Goal: Navigation & Orientation: Find specific page/section

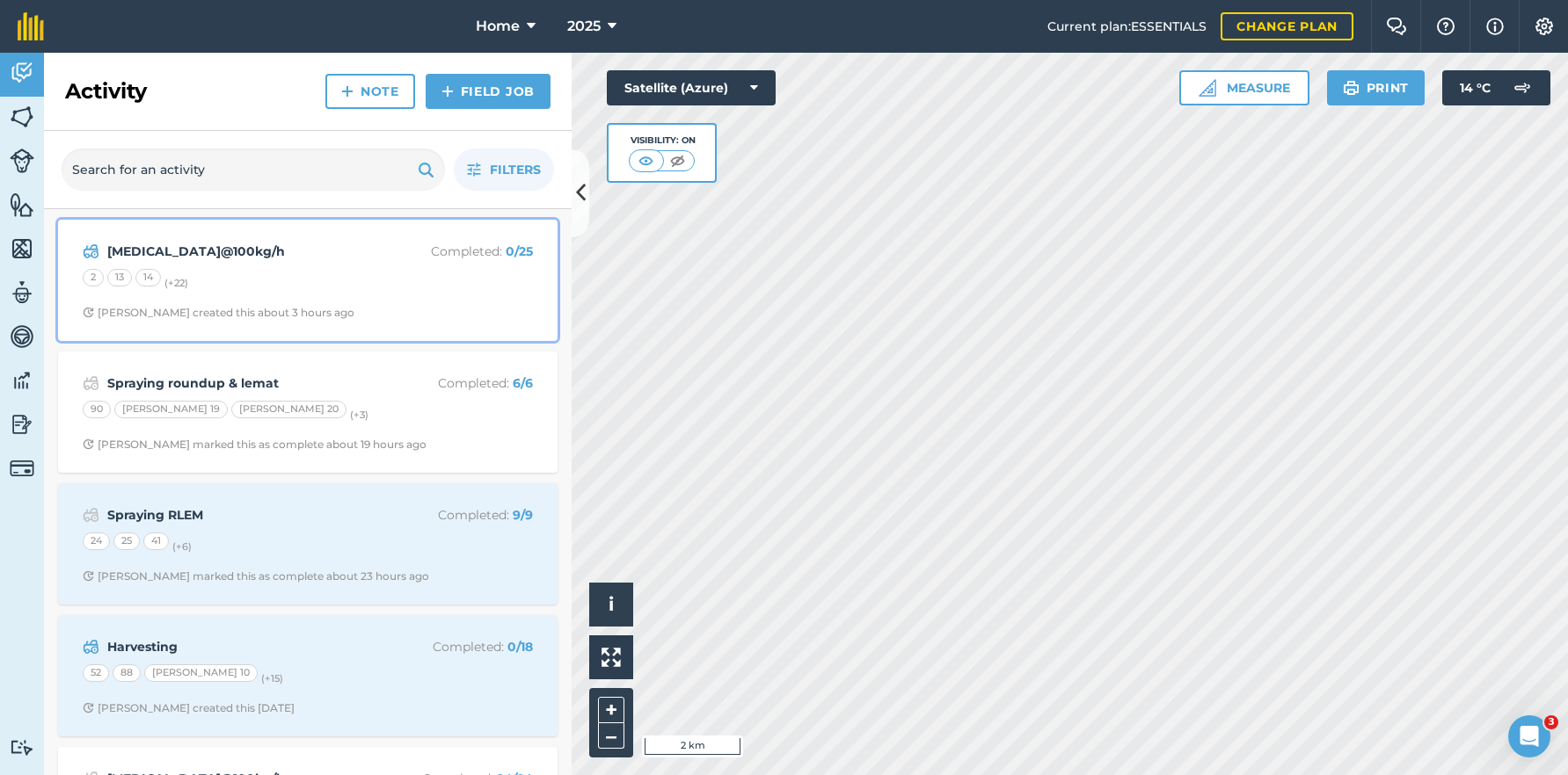
click at [159, 279] on div "14" at bounding box center [148, 277] width 25 height 17
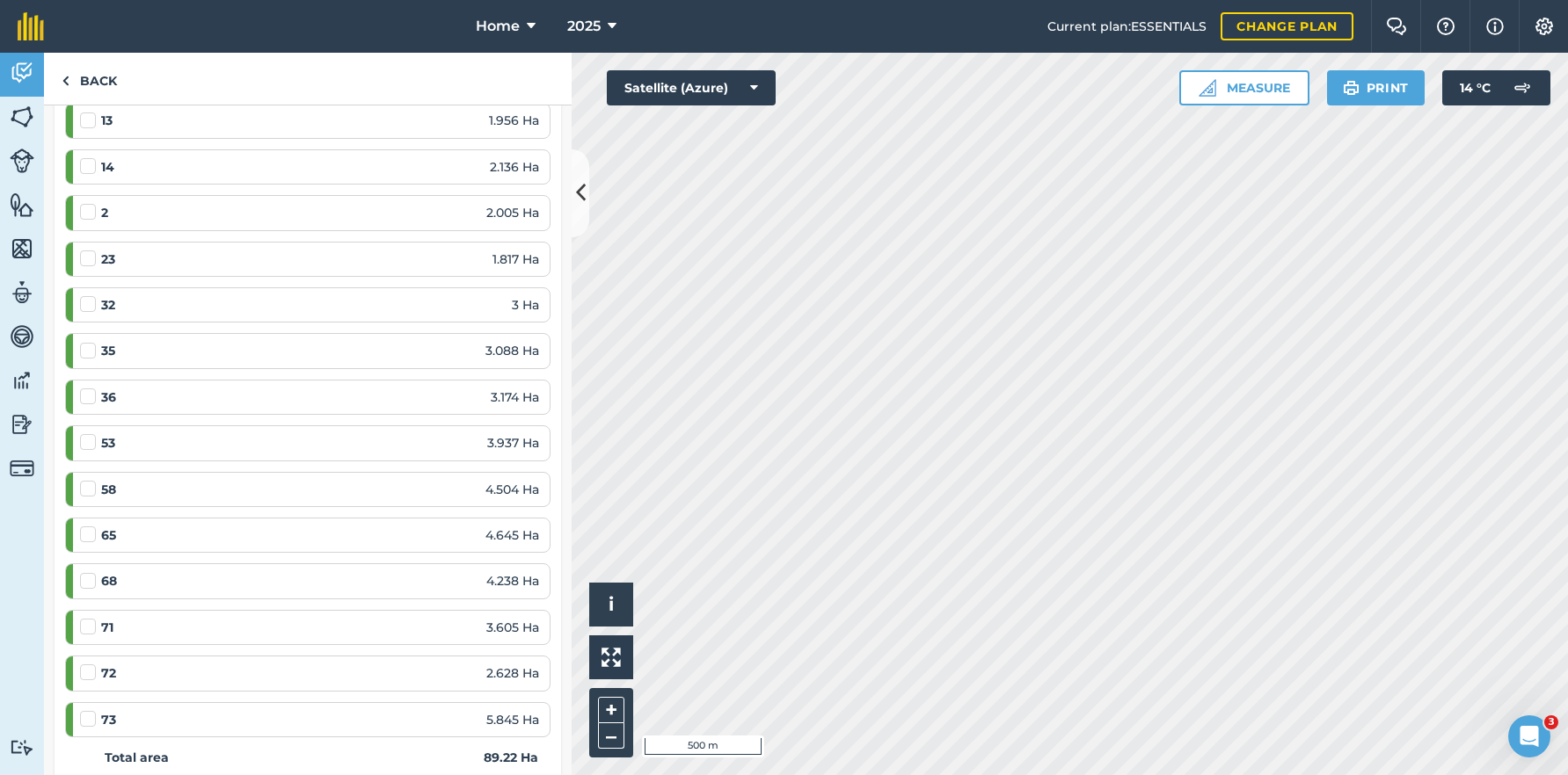
scroll to position [879, 0]
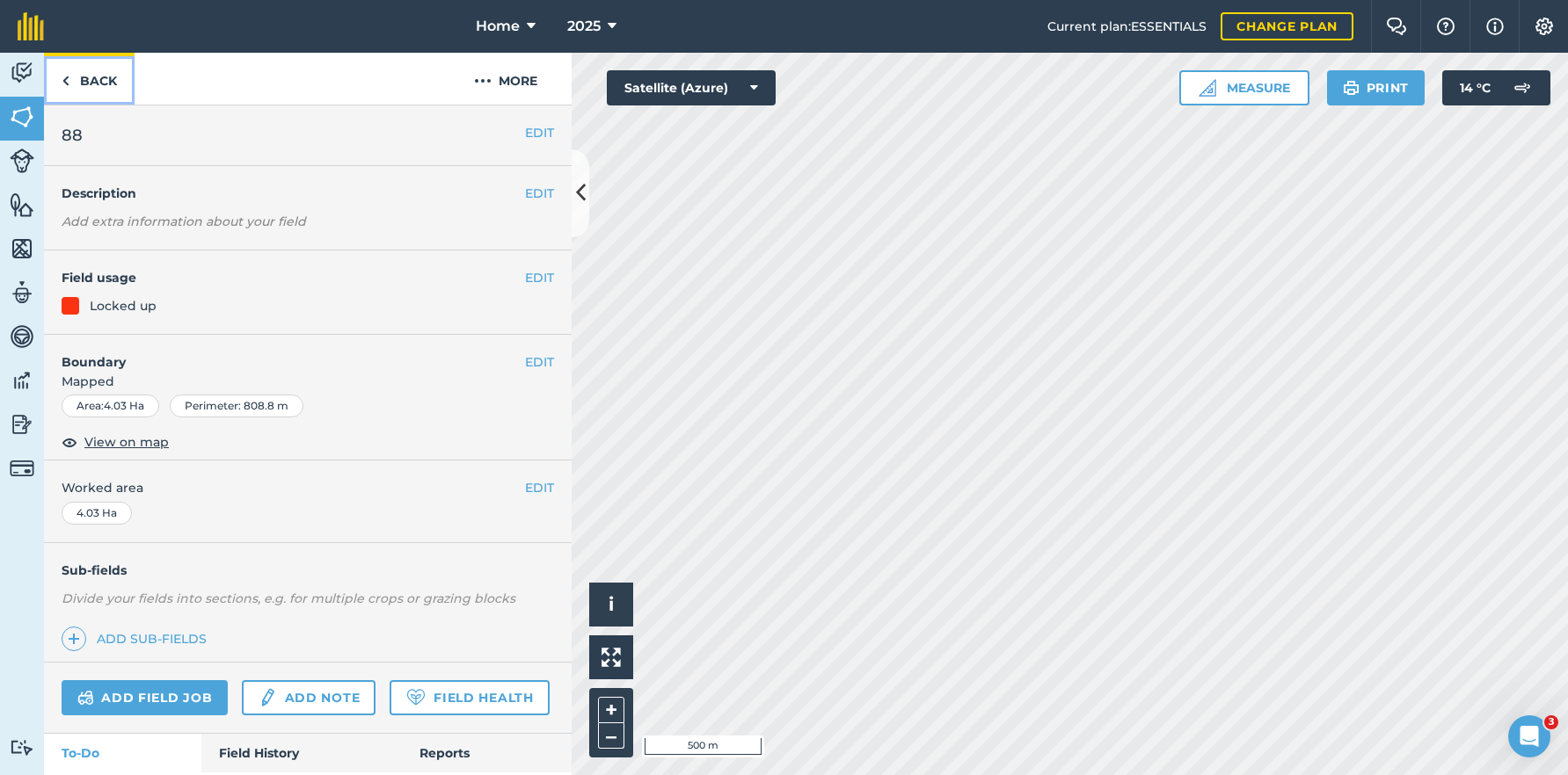
click at [79, 81] on link "Back" at bounding box center [90, 78] width 91 height 52
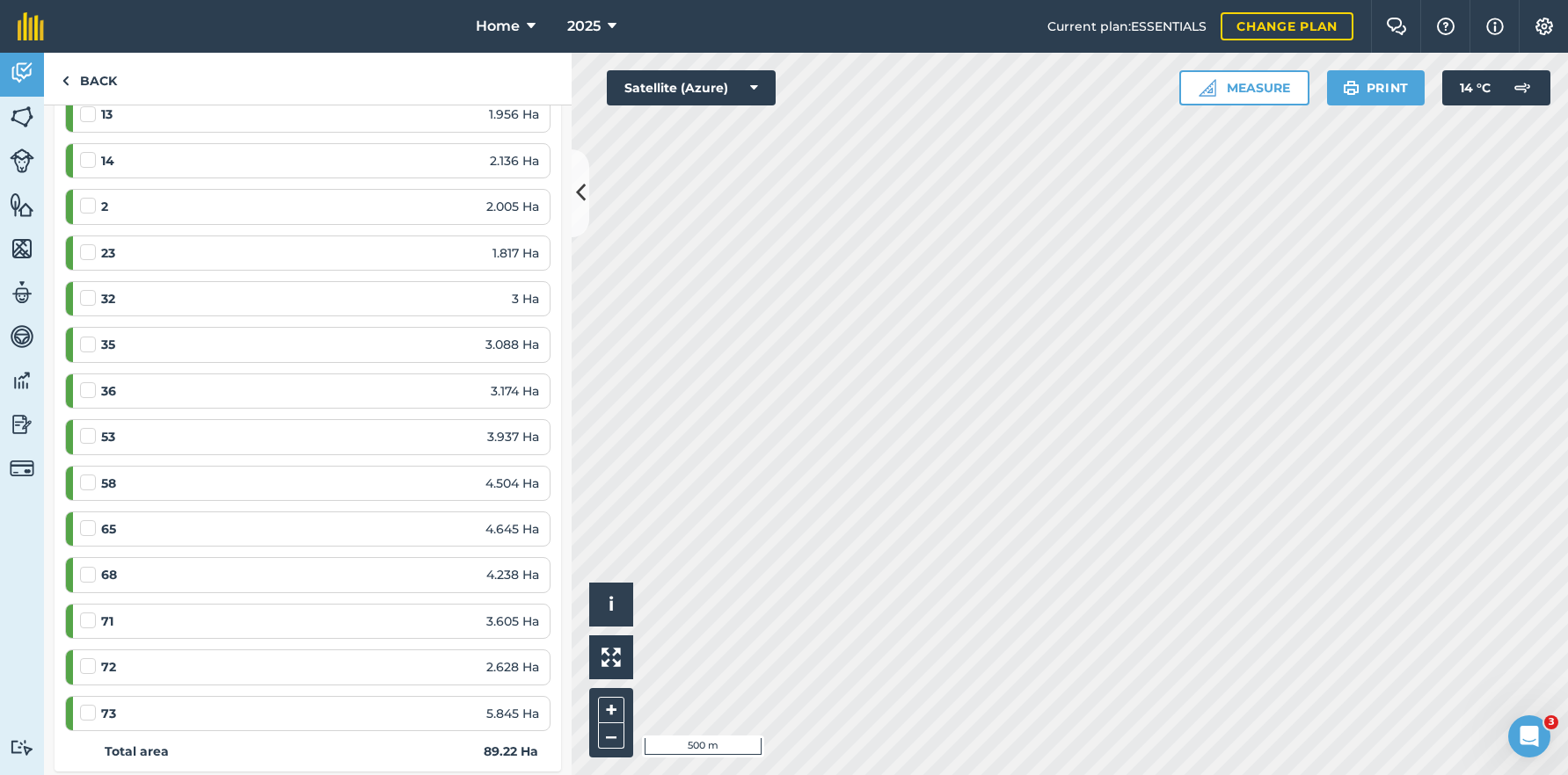
scroll to position [879, 0]
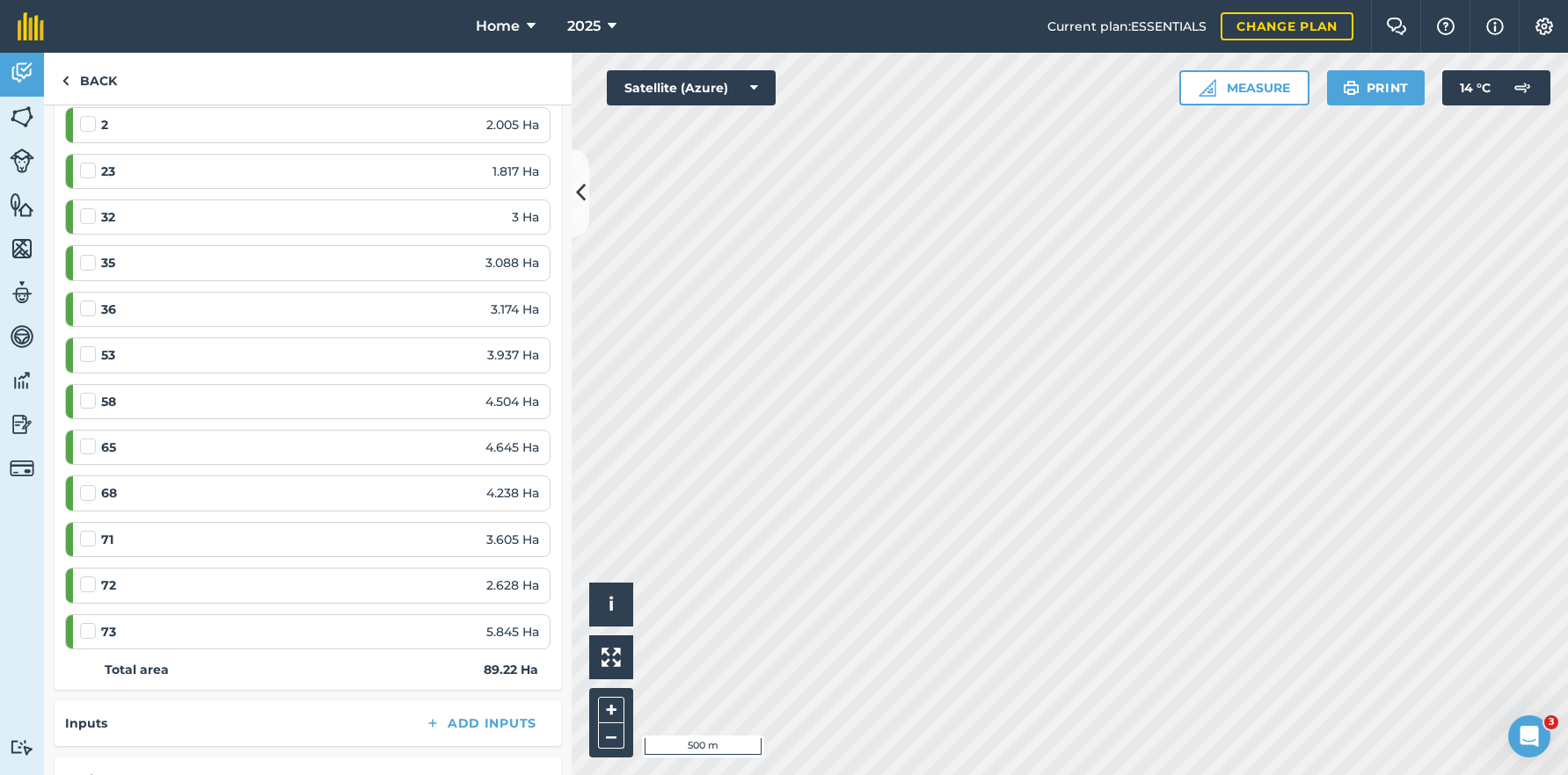
click at [142, 311] on div "36 3.174 Ha" at bounding box center [309, 309] width 459 height 19
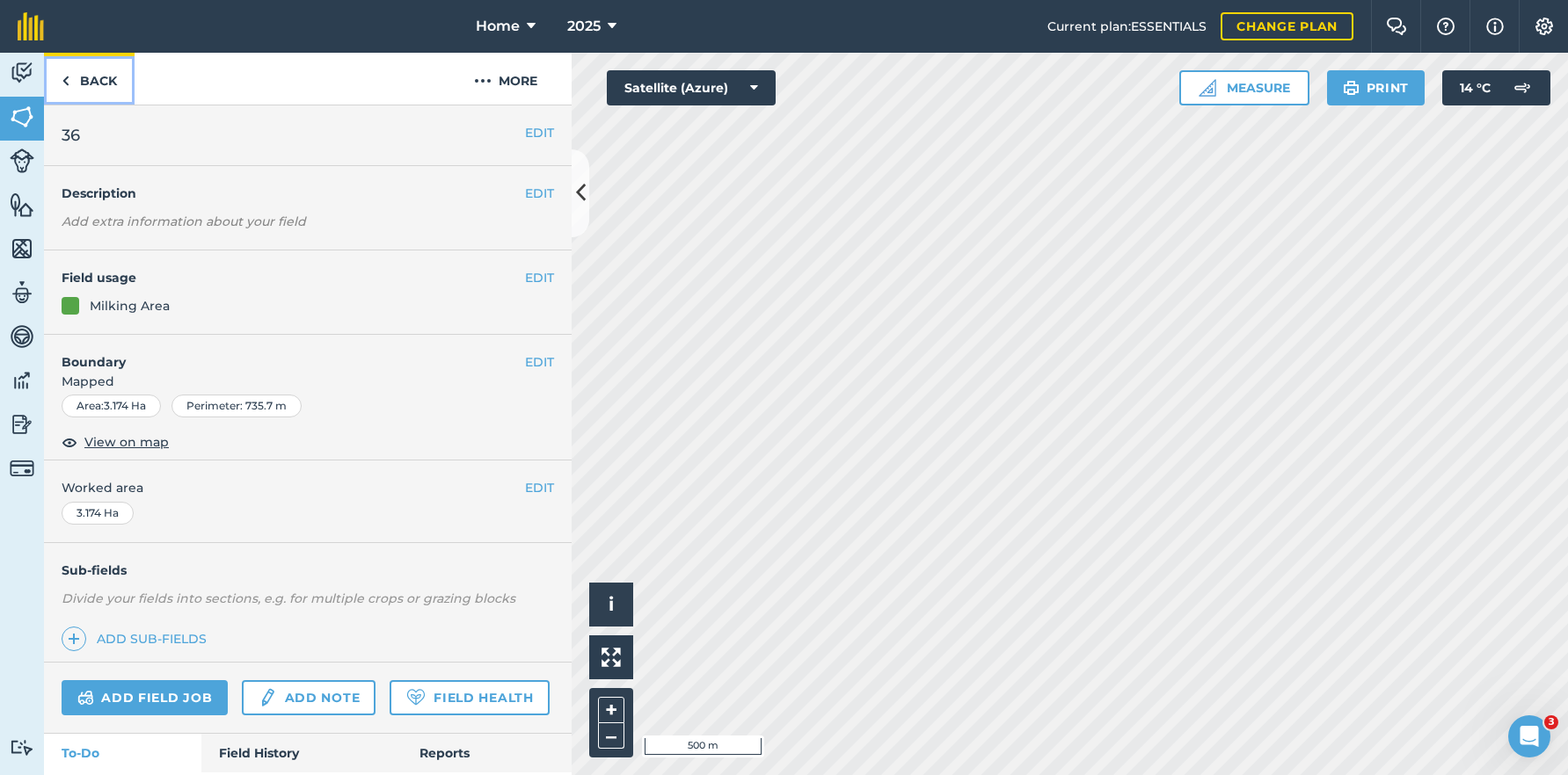
click at [66, 83] on img at bounding box center [65, 81] width 8 height 21
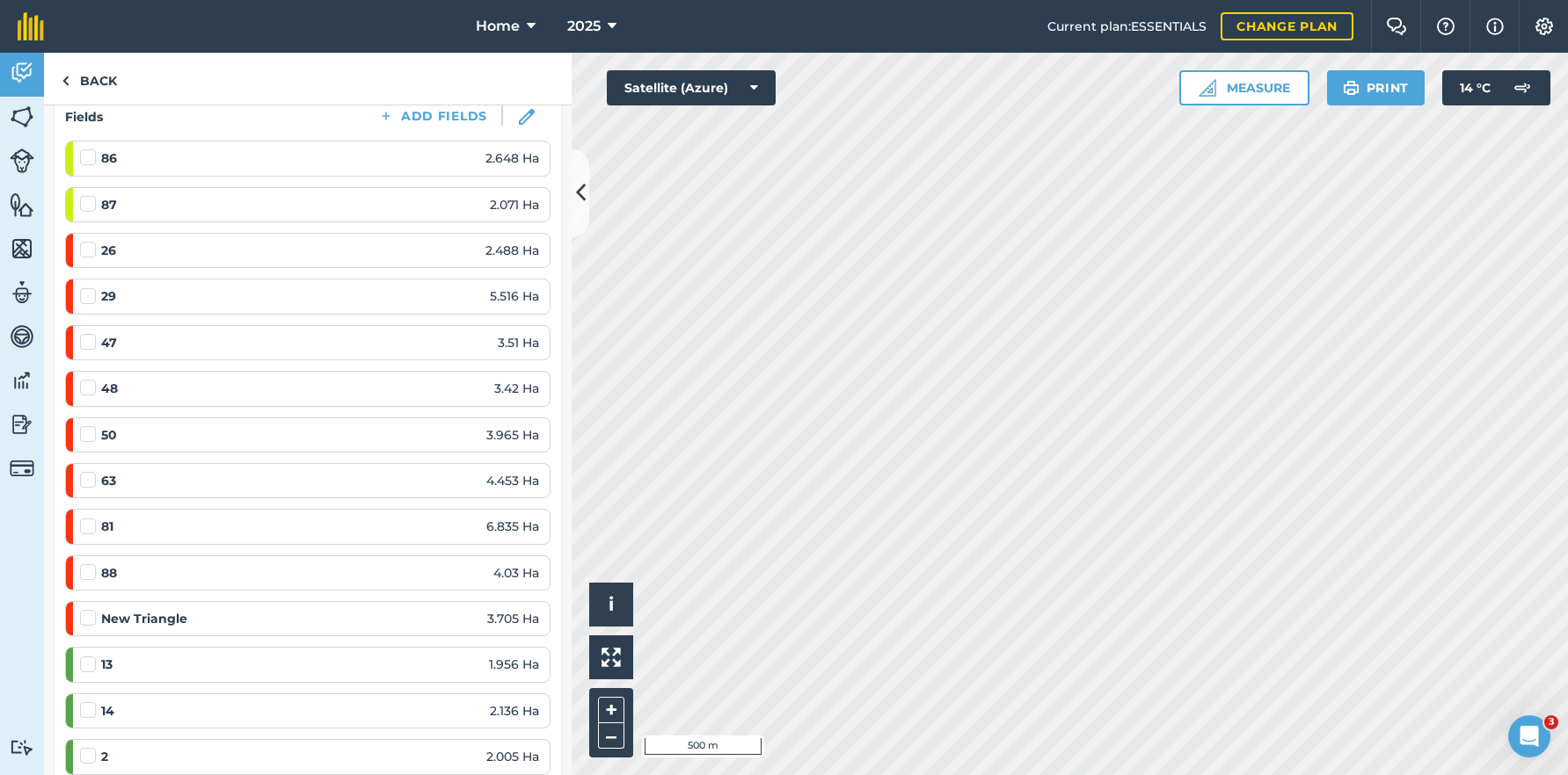
scroll to position [263, 0]
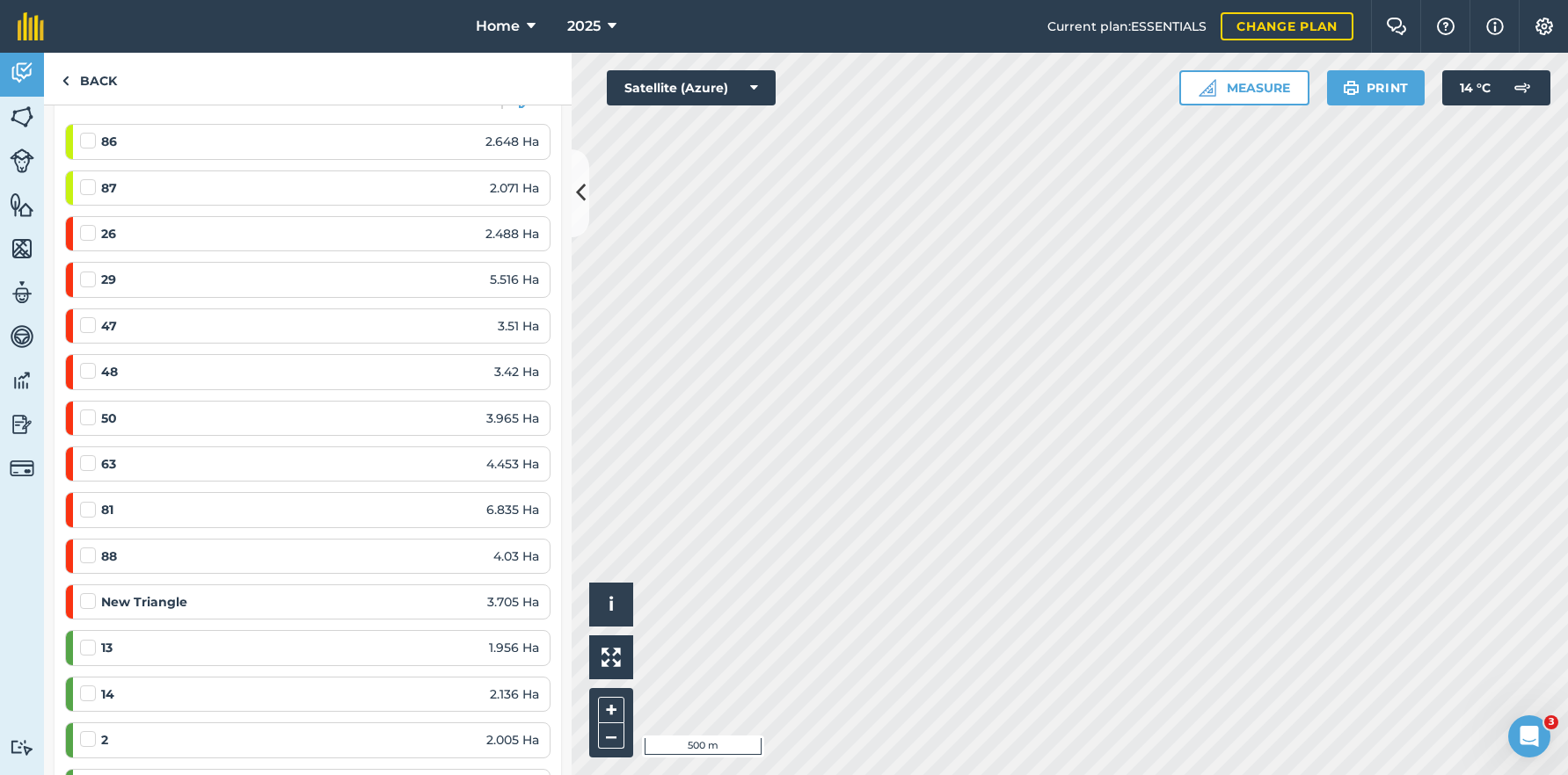
click at [226, 504] on div "81 6.835 Ha" at bounding box center [309, 509] width 459 height 19
click at [92, 501] on label at bounding box center [90, 501] width 21 height 0
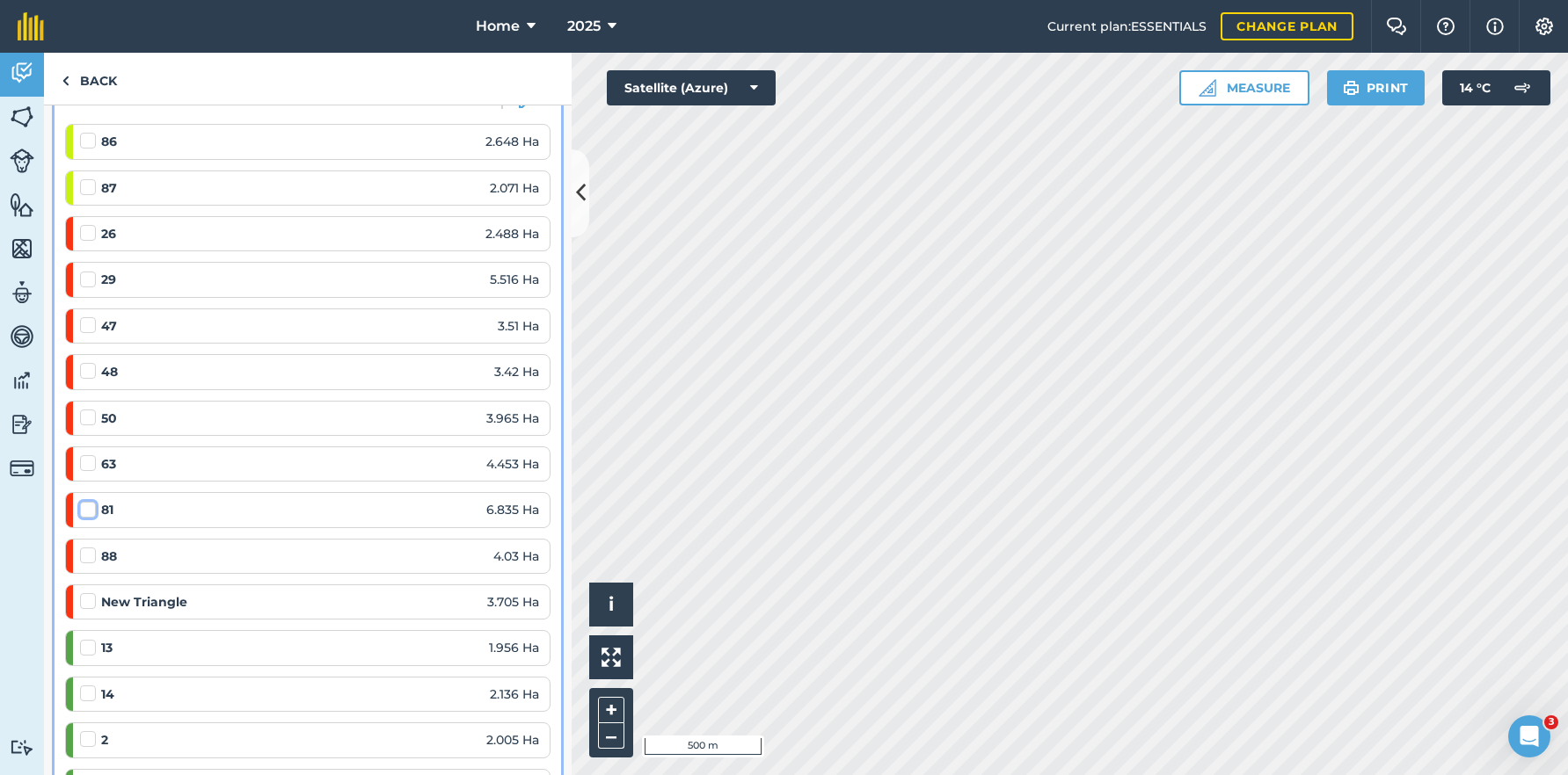
click at [91, 505] on input "checkbox" at bounding box center [85, 506] width 12 height 12
checkbox input "false"
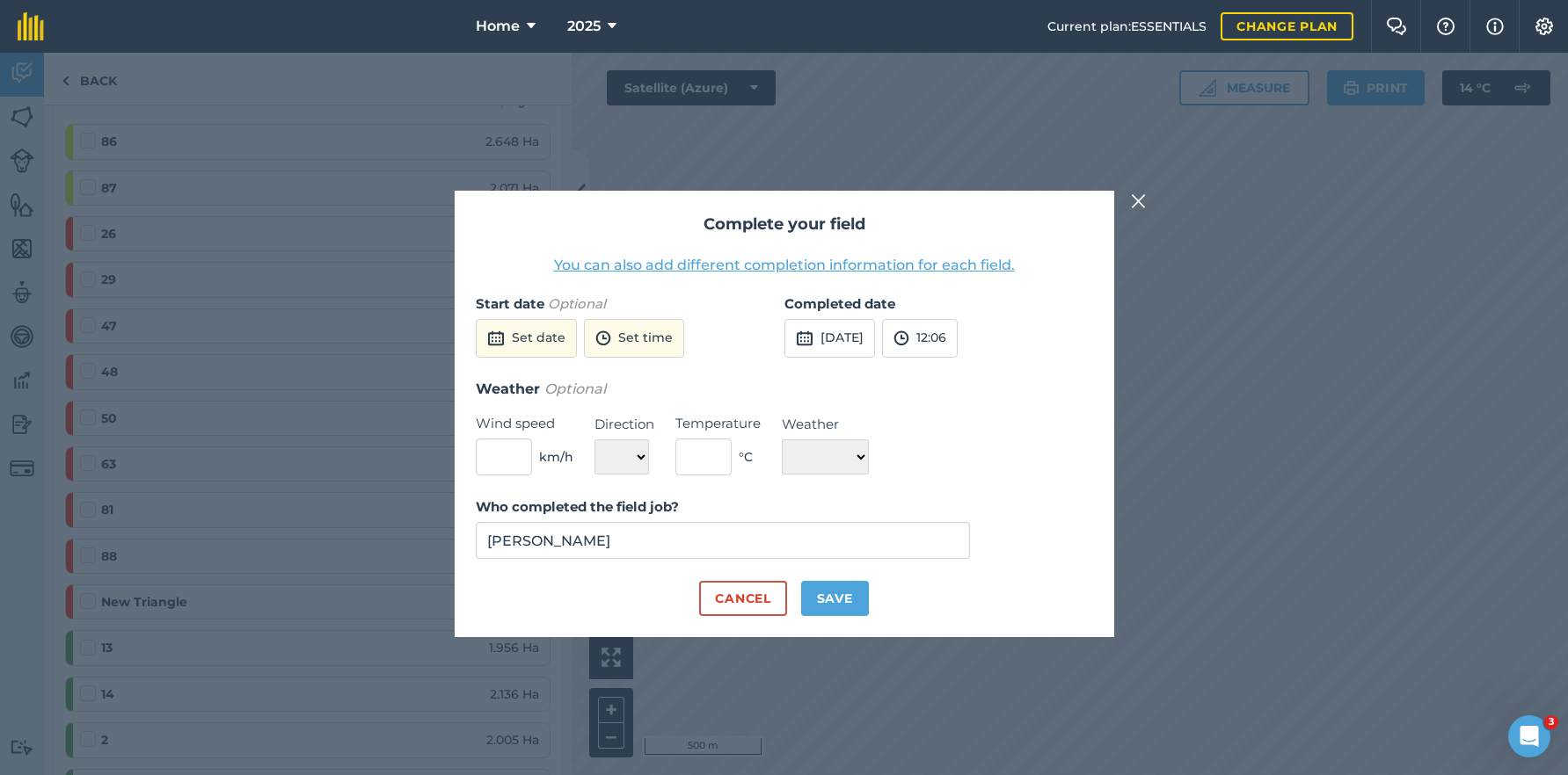
click at [1142, 200] on img at bounding box center [1138, 201] width 15 height 21
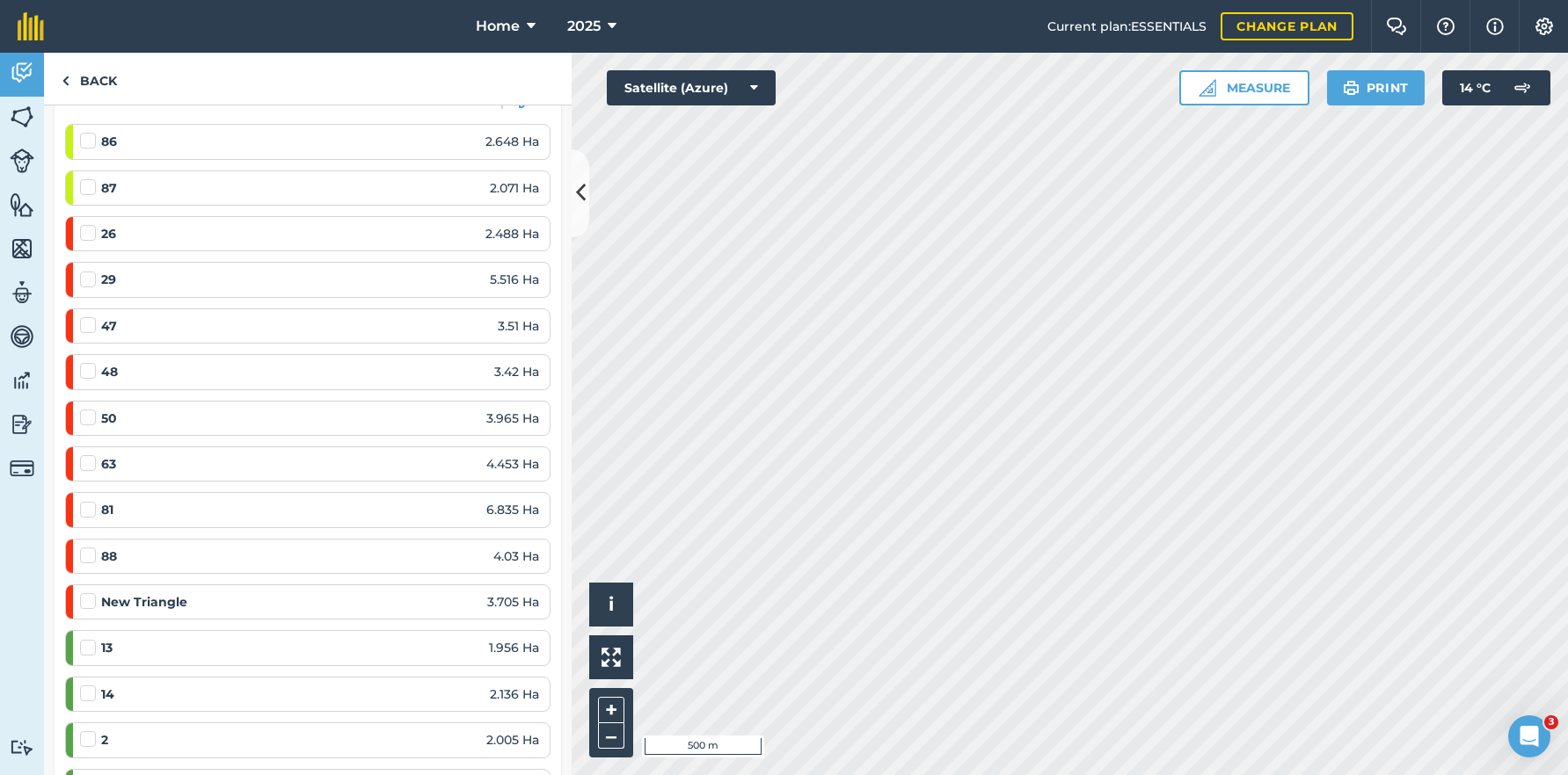
click at [358, 524] on div "81 6.835 Ha" at bounding box center [309, 510] width 459 height 33
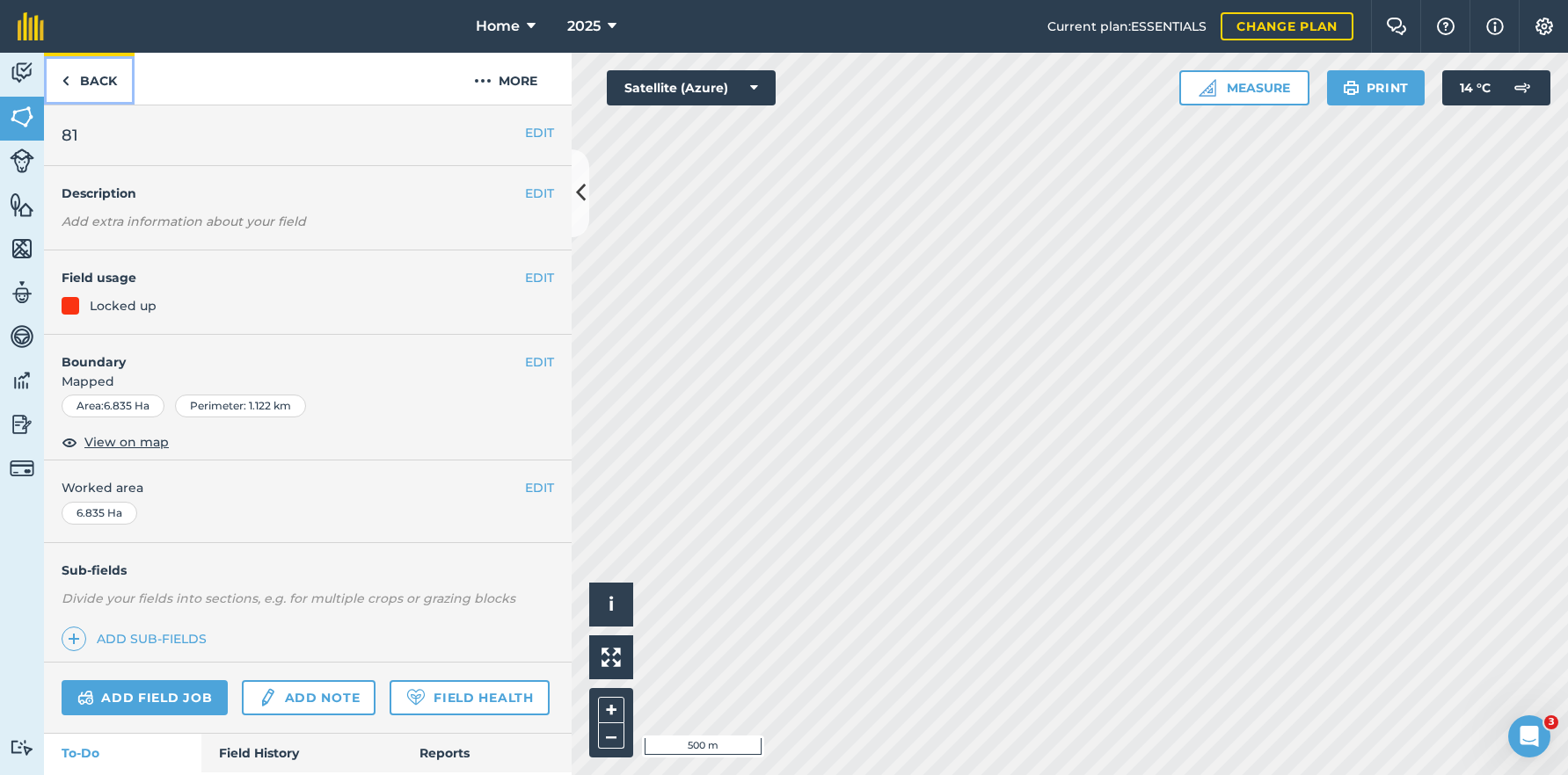
click at [75, 86] on link "Back" at bounding box center [90, 78] width 91 height 52
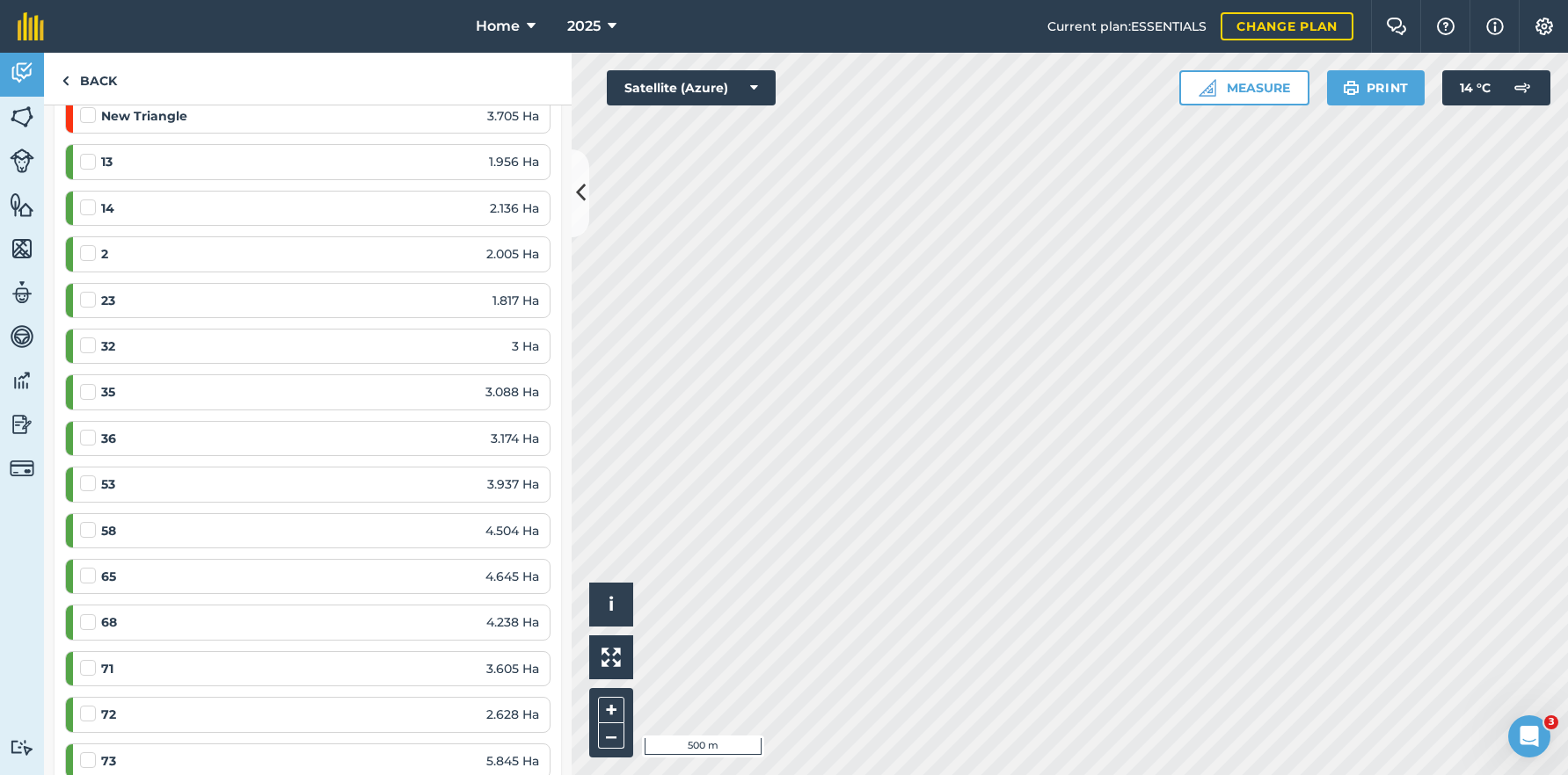
scroll to position [791, 0]
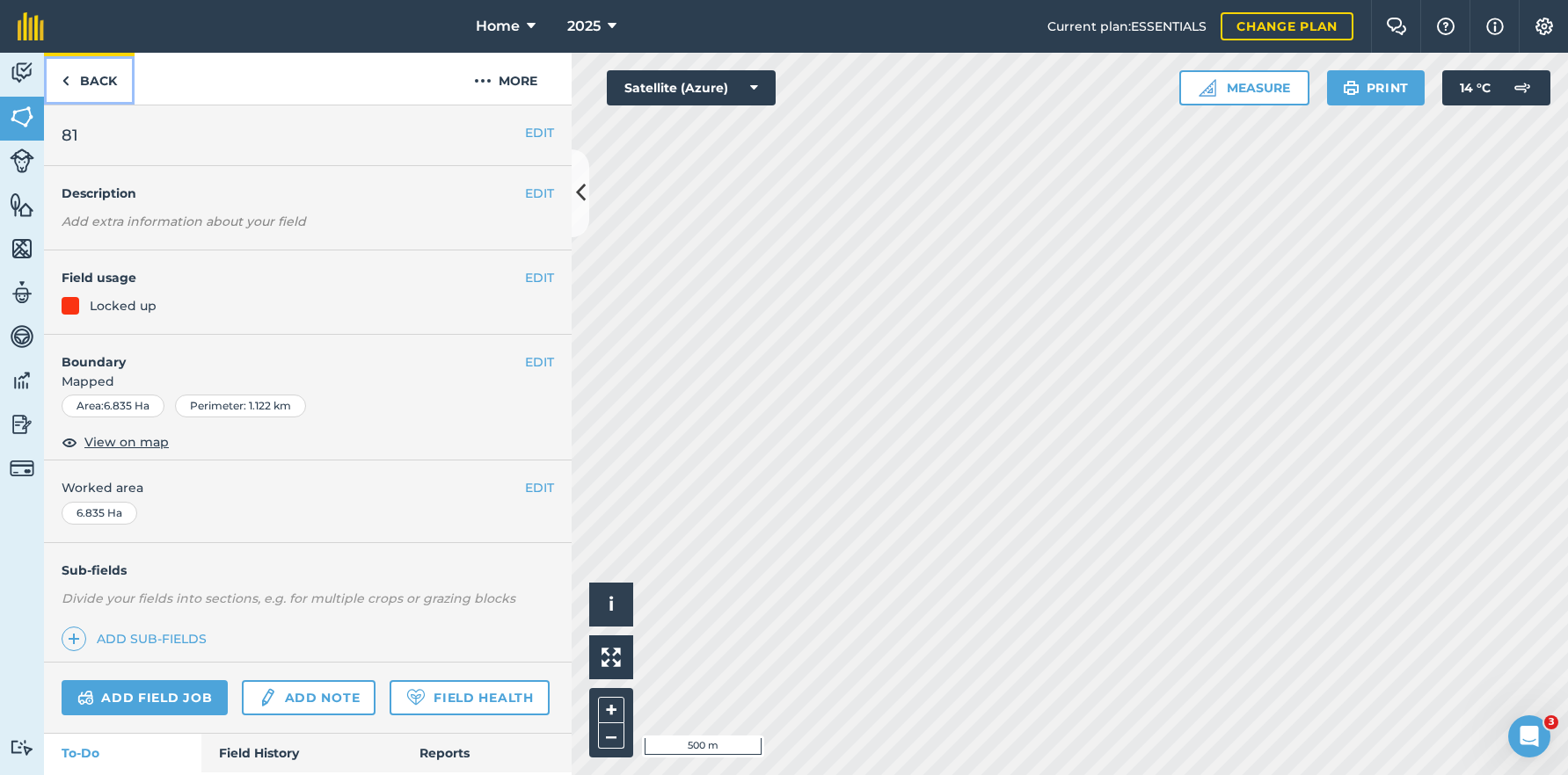
click at [101, 85] on link "Back" at bounding box center [90, 78] width 91 height 52
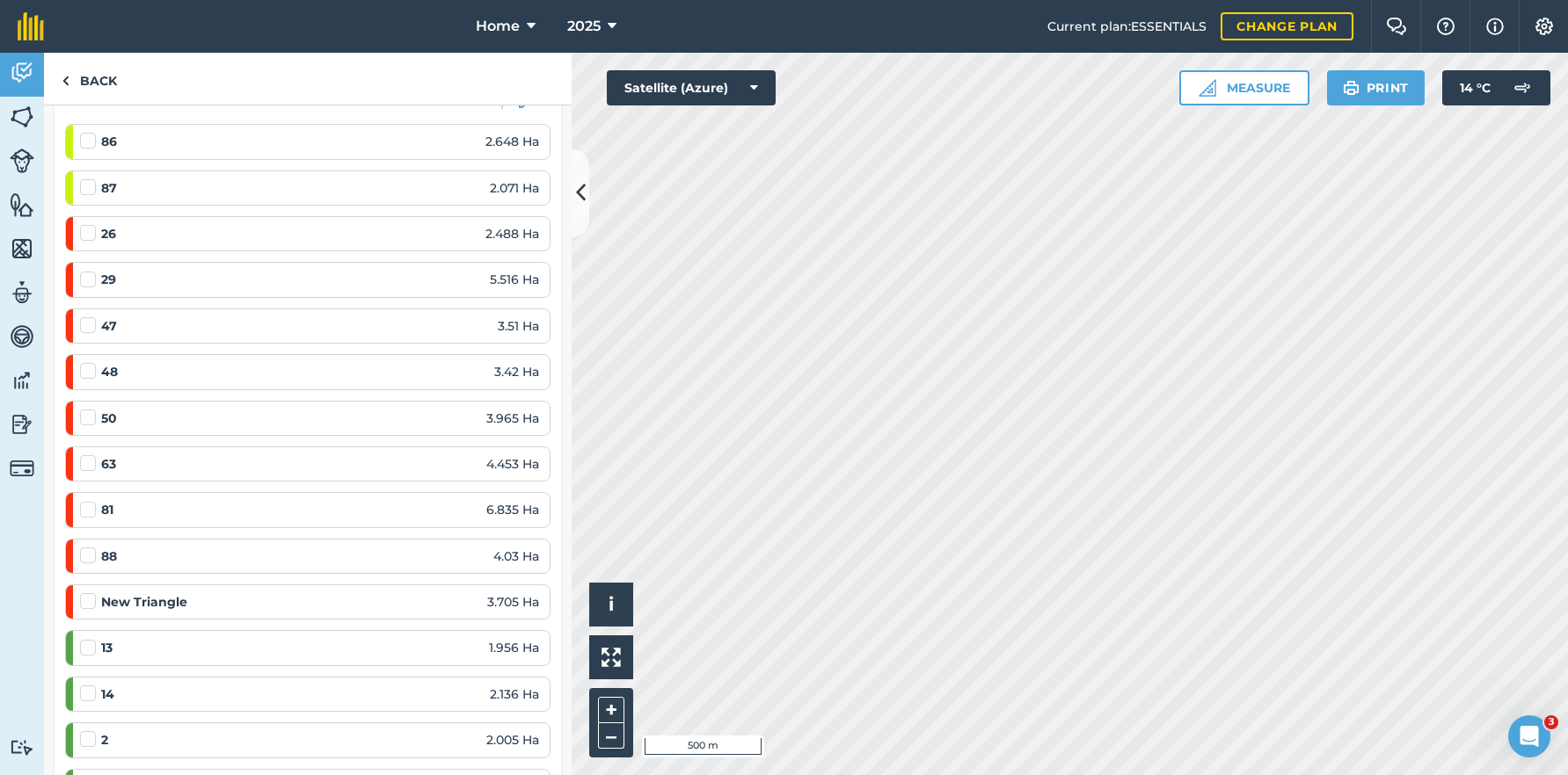
scroll to position [176, 0]
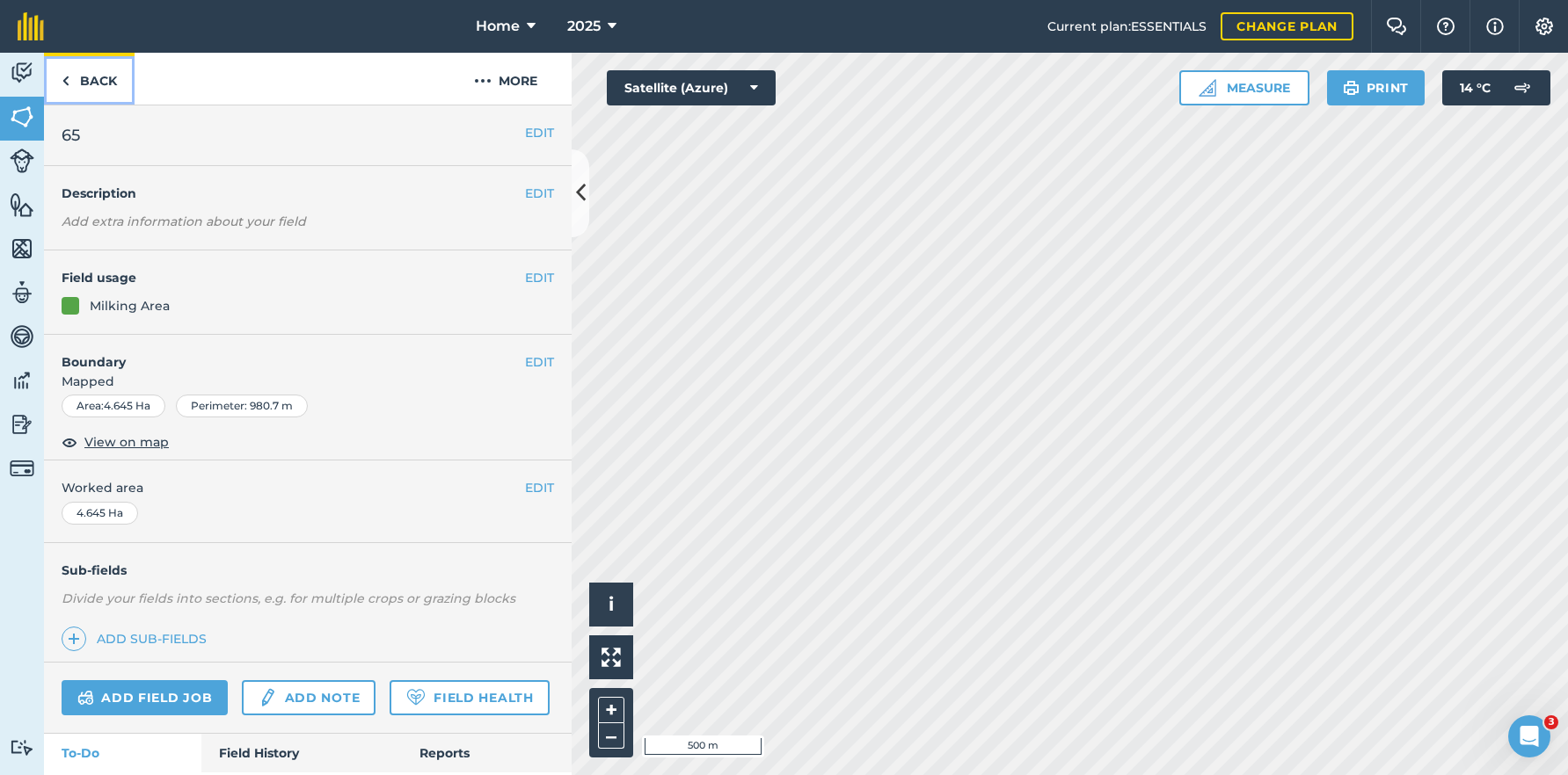
click at [53, 85] on link "Back" at bounding box center [90, 78] width 91 height 52
click at [98, 84] on link "Back" at bounding box center [90, 78] width 91 height 52
click at [521, 81] on button "More" at bounding box center [505, 78] width 132 height 52
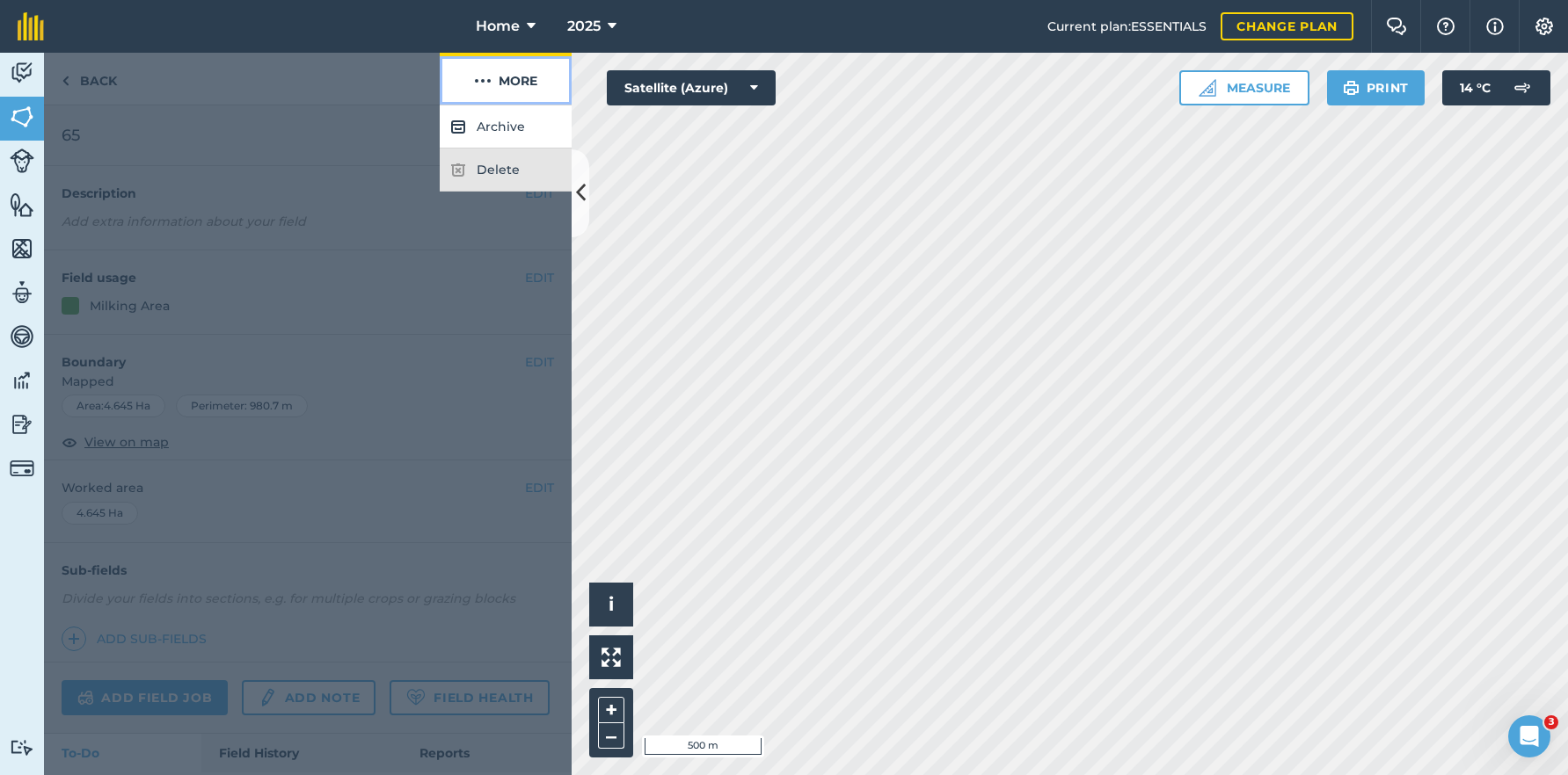
click at [521, 81] on button "More" at bounding box center [505, 78] width 132 height 52
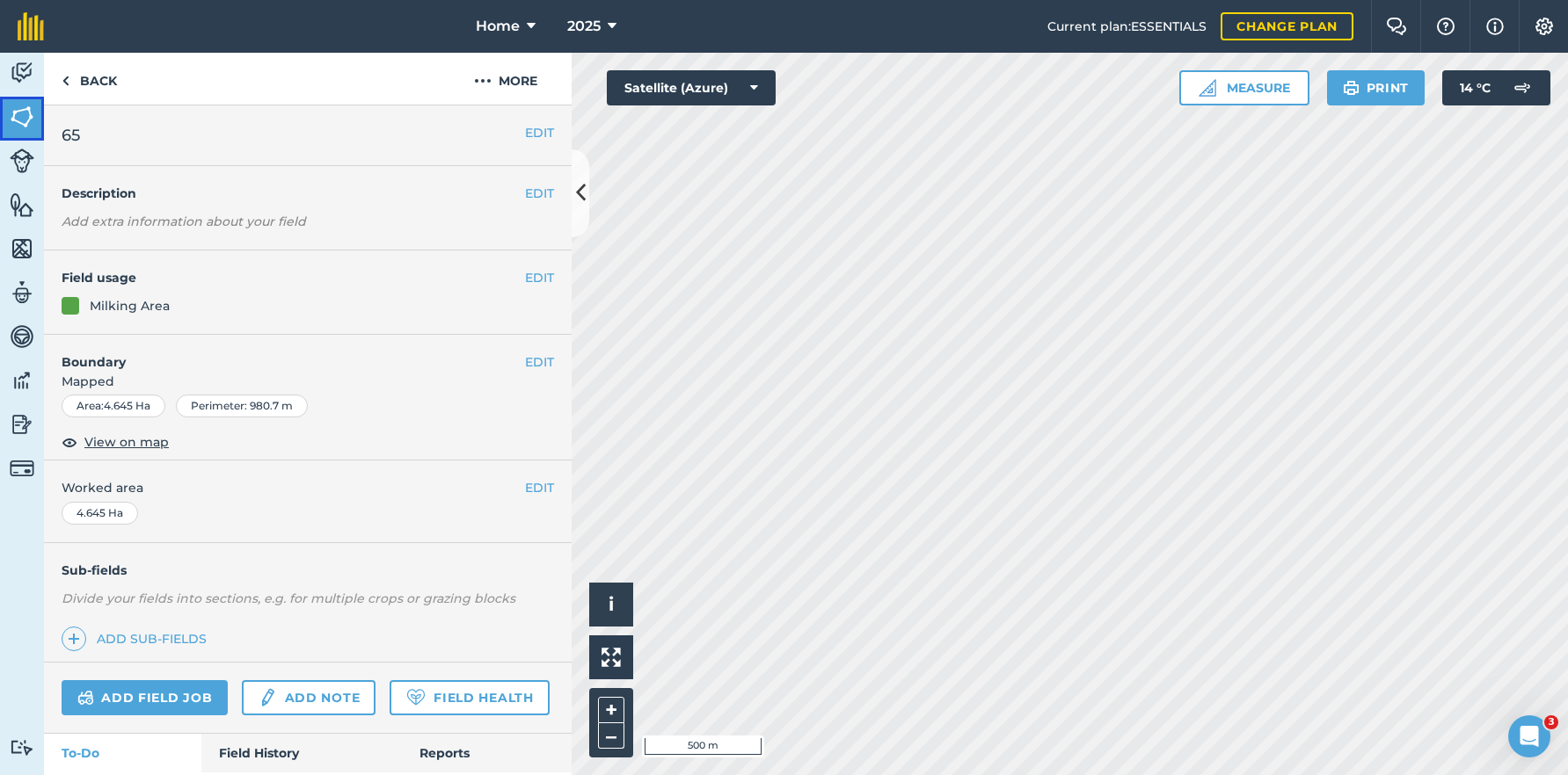
click at [31, 110] on img at bounding box center [22, 117] width 24 height 26
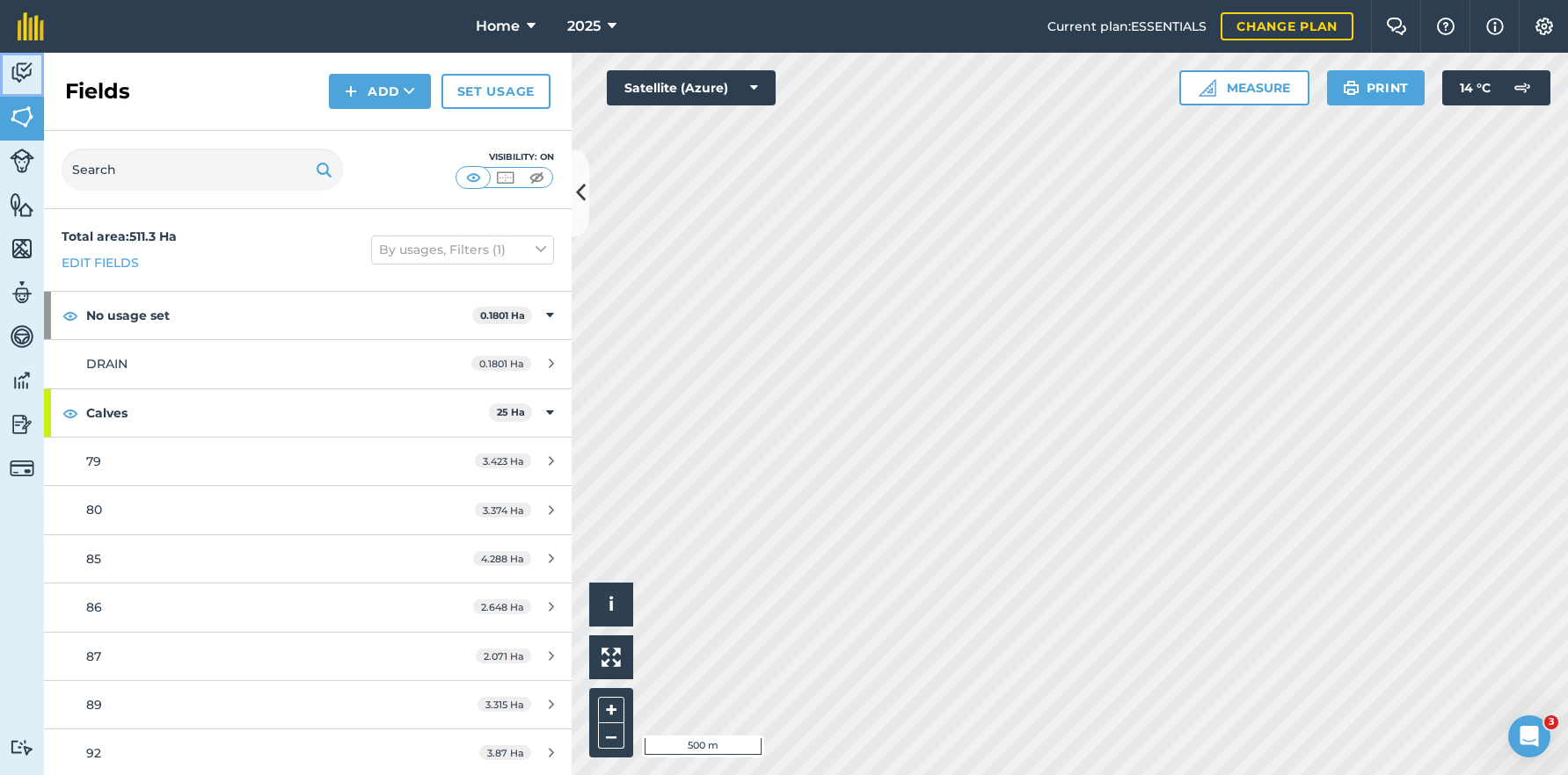
click at [14, 72] on img at bounding box center [22, 72] width 24 height 26
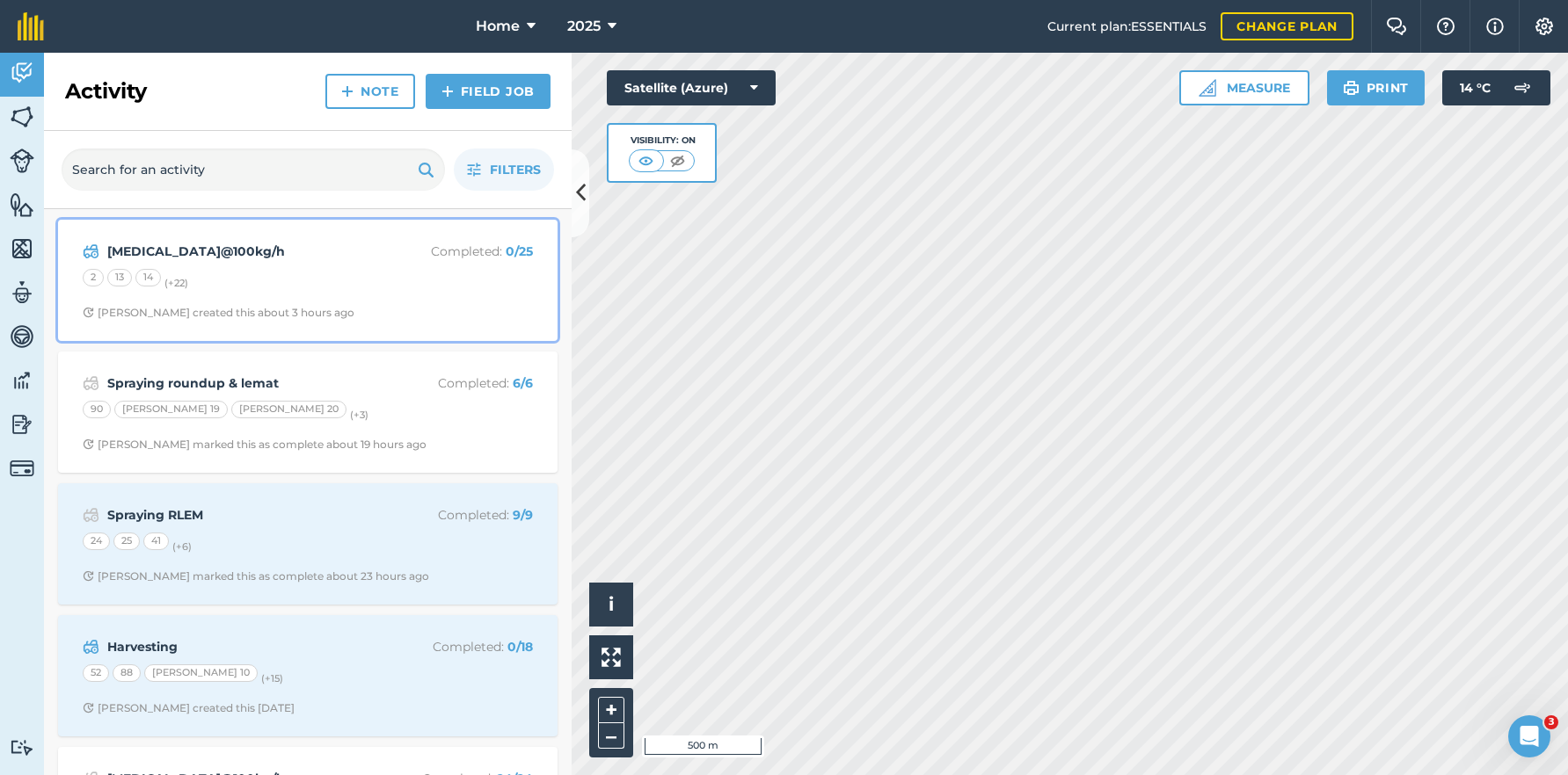
click at [200, 280] on div "2 13 14 (+ 22 )" at bounding box center [307, 280] width 450 height 23
